Goal: Transaction & Acquisition: Purchase product/service

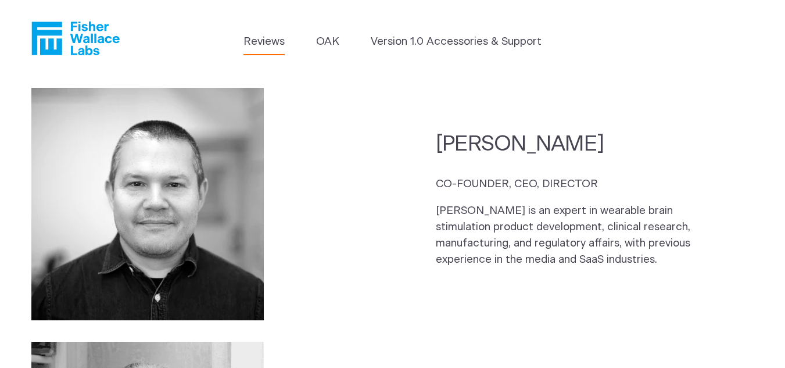
click at [271, 45] on link "Reviews" at bounding box center [263, 42] width 41 height 16
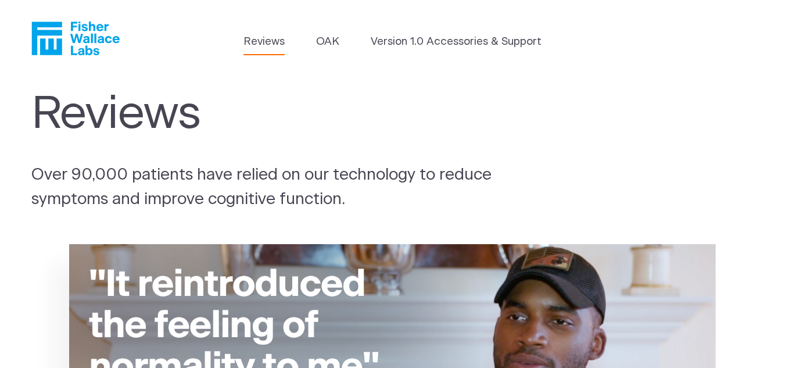
click at [95, 52] on icon "Fisher Wallace" at bounding box center [75, 39] width 88 height 34
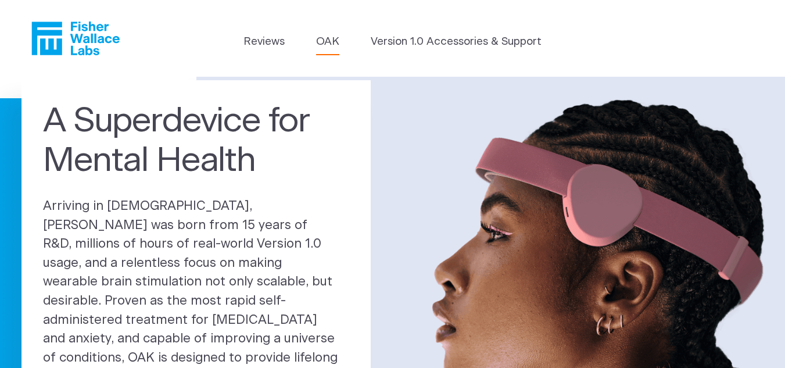
click at [324, 40] on link "OAK" at bounding box center [327, 42] width 23 height 16
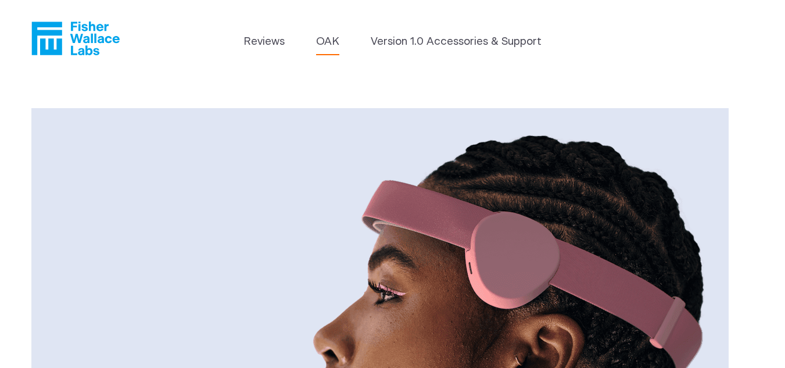
click at [405, 32] on header "Reviews OAK Version 1.0 Accessories & Support" at bounding box center [392, 38] width 785 height 77
click at [403, 43] on link "Version 1.0 Accessories & Support" at bounding box center [456, 42] width 171 height 16
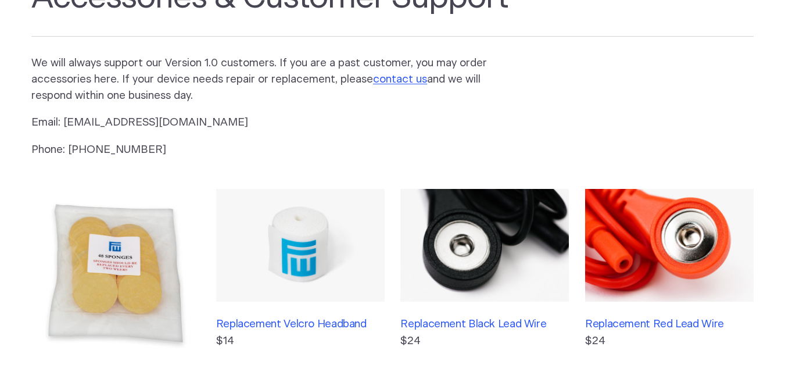
scroll to position [291, 0]
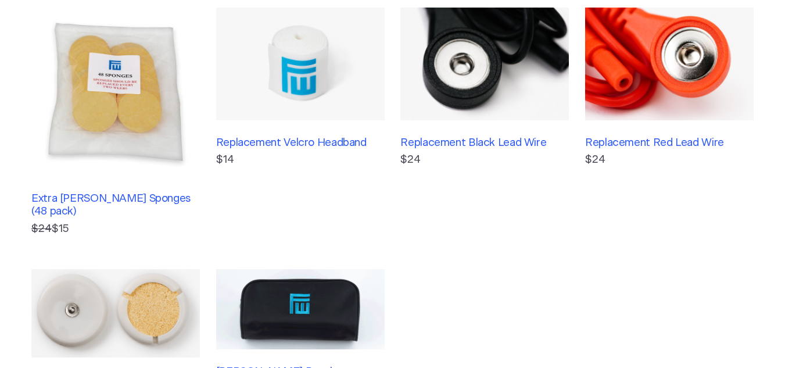
click at [298, 77] on img at bounding box center [300, 64] width 169 height 112
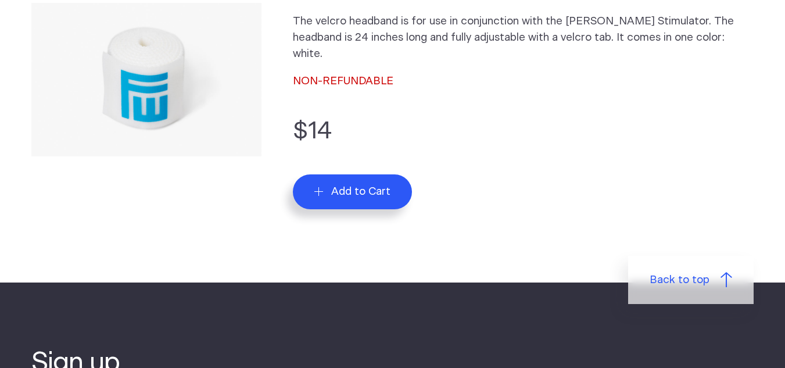
click at [353, 196] on span "Add to Cart" at bounding box center [360, 191] width 59 height 13
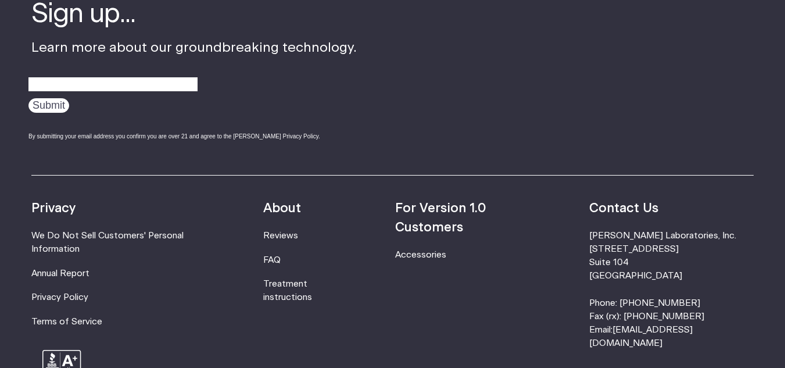
scroll to position [180, 0]
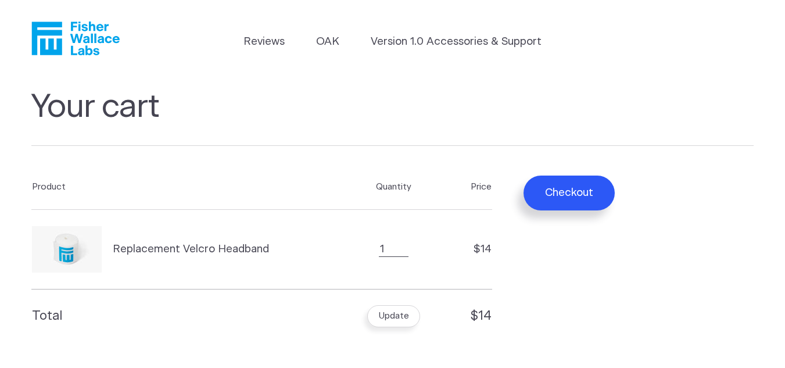
click at [566, 196] on button "Checkout" at bounding box center [569, 192] width 91 height 35
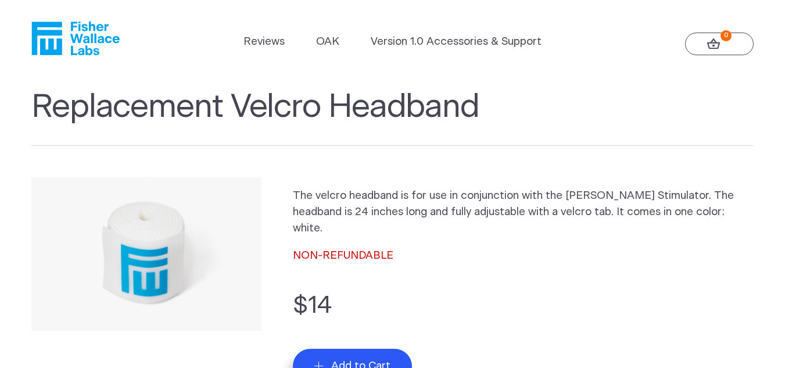
click at [78, 35] on icon "Fisher Wallace" at bounding box center [80, 39] width 80 height 34
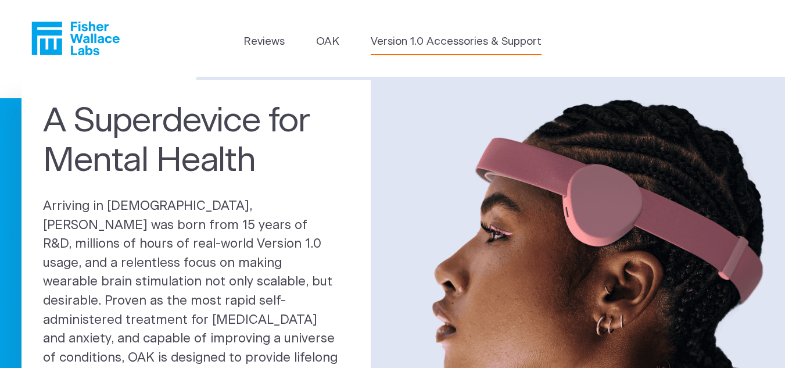
click at [508, 37] on link "Version 1.0 Accessories & Support" at bounding box center [456, 42] width 171 height 16
